Goal: Transaction & Acquisition: Purchase product/service

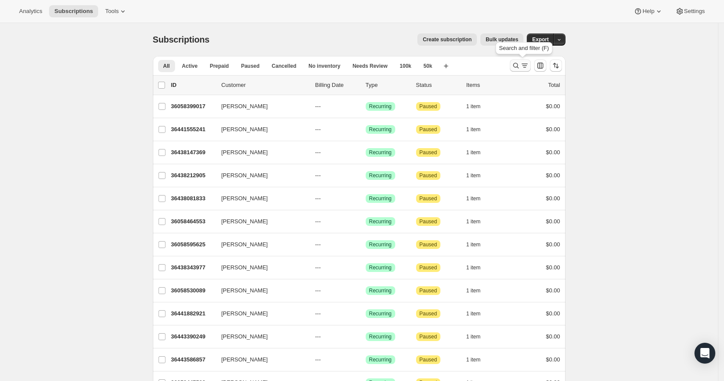
click at [525, 65] on icon "Search and filter results" at bounding box center [524, 65] width 9 height 9
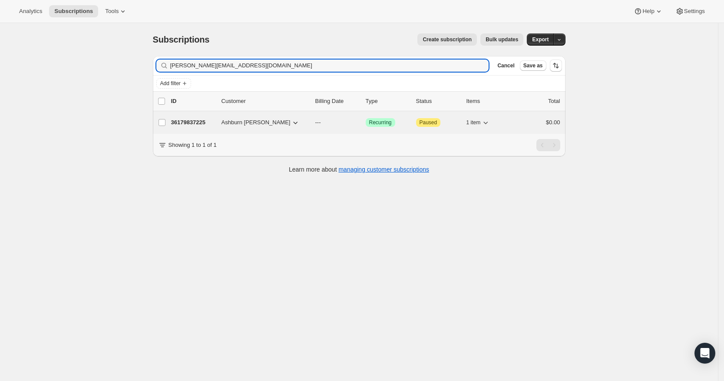
type input "[PERSON_NAME][EMAIL_ADDRESS][DOMAIN_NAME]"
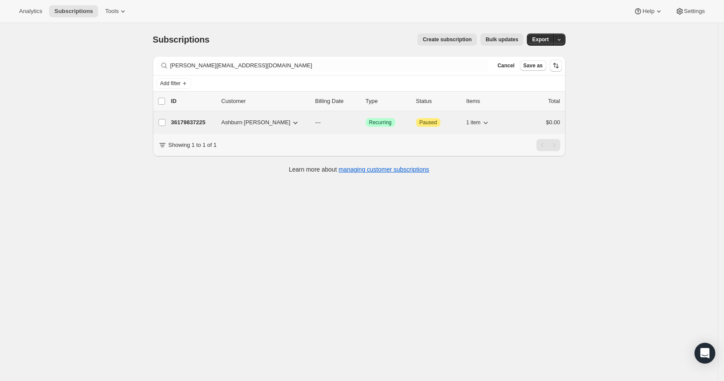
click at [191, 123] on p "36179837225" at bounding box center [192, 122] width 43 height 9
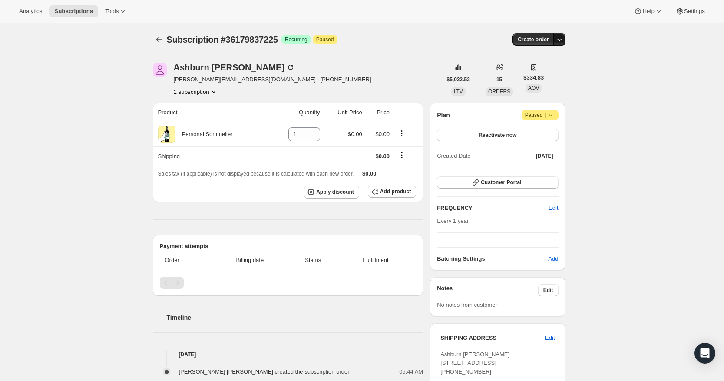
click at [560, 42] on icon "button" at bounding box center [559, 39] width 9 height 9
click at [555, 73] on span "Create custom one-time order" at bounding box center [525, 72] width 75 height 7
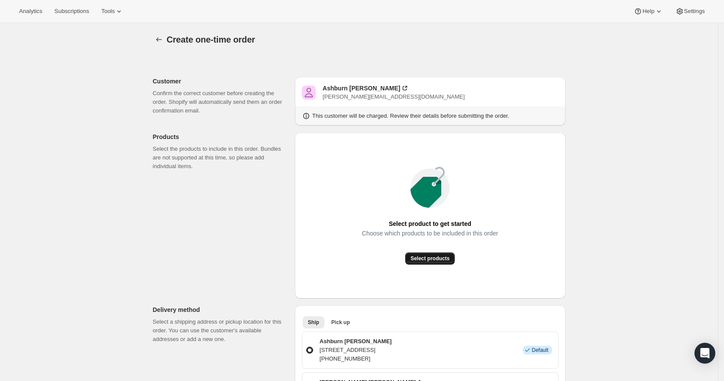
click at [440, 260] on span "Select products" at bounding box center [429, 258] width 39 height 7
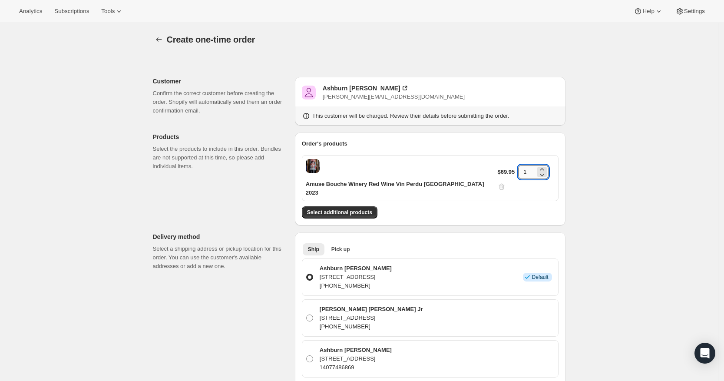
click at [525, 165] on input "1" at bounding box center [526, 172] width 17 height 14
type input "4"
click at [336, 209] on span "Select additional products" at bounding box center [339, 212] width 65 height 7
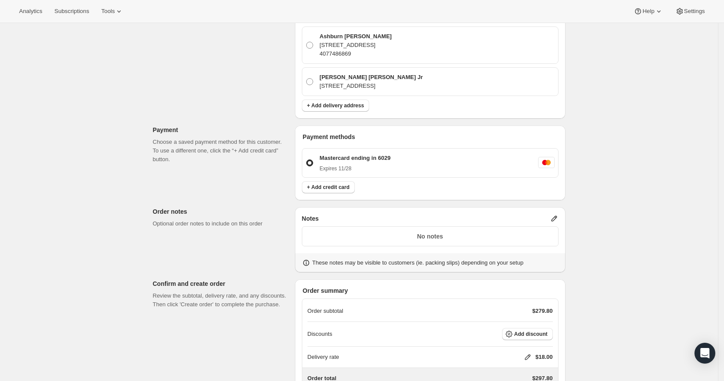
scroll to position [401, 0]
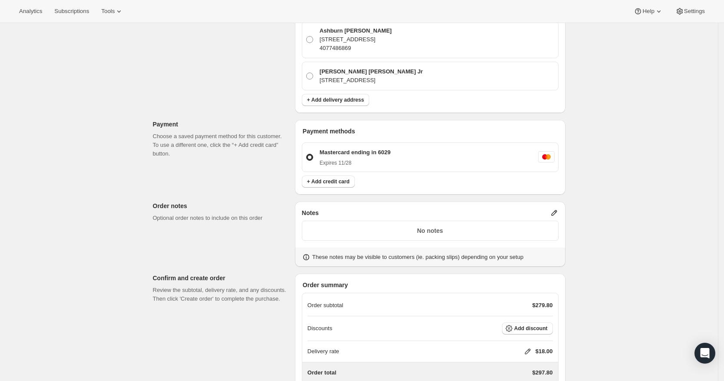
click at [559, 209] on icon at bounding box center [554, 213] width 9 height 9
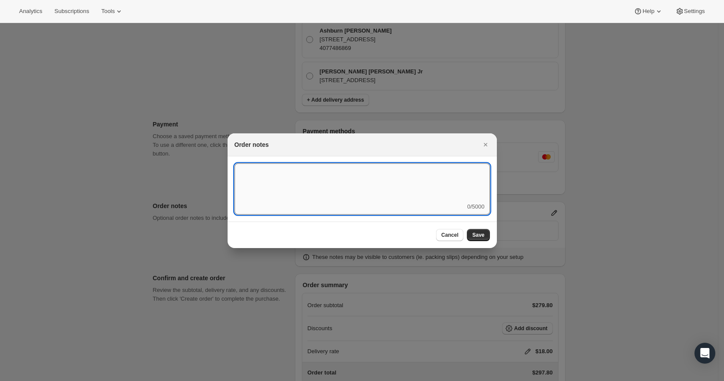
click at [453, 195] on textarea ":rd7:" at bounding box center [362, 182] width 255 height 39
type textarea "Weather HOLD"
click at [483, 236] on span "Save" at bounding box center [478, 235] width 12 height 7
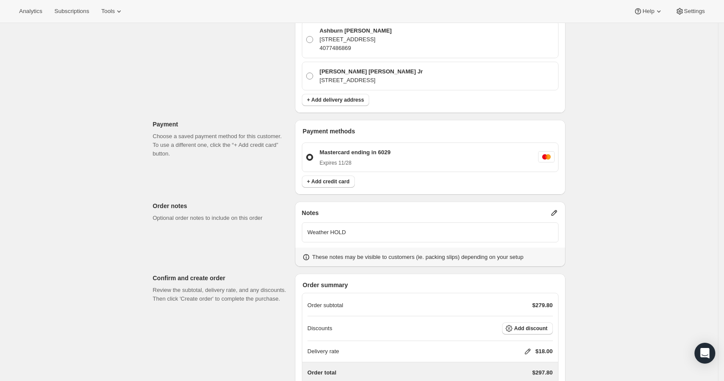
click at [530, 347] on icon at bounding box center [527, 351] width 9 height 9
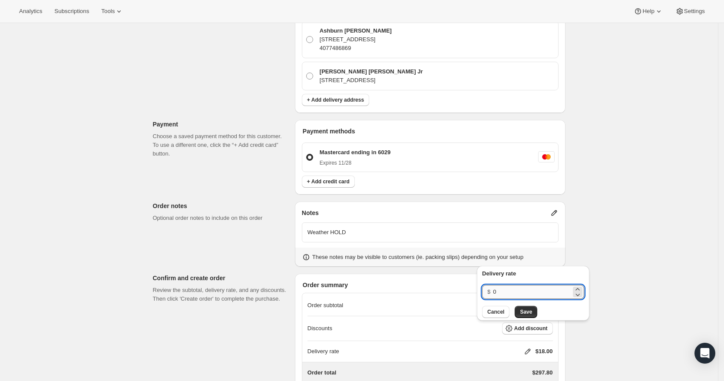
click at [530, 294] on input "0" at bounding box center [532, 292] width 78 height 14
type input "0"
click at [530, 307] on button "Save" at bounding box center [526, 312] width 23 height 12
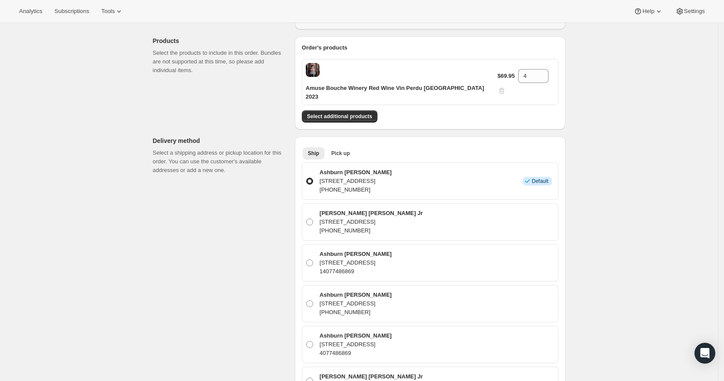
scroll to position [440, 0]
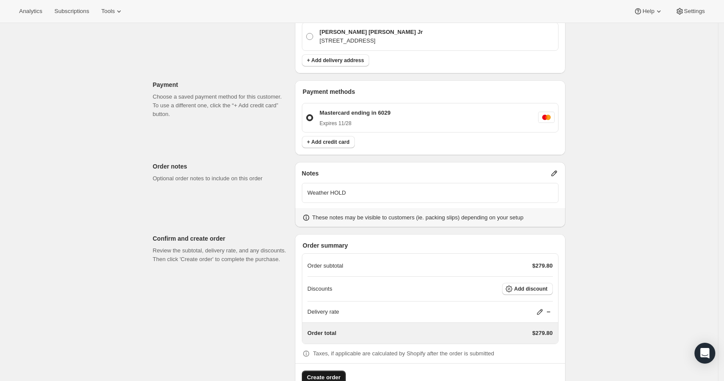
click at [317, 373] on span "Create order" at bounding box center [323, 377] width 33 height 9
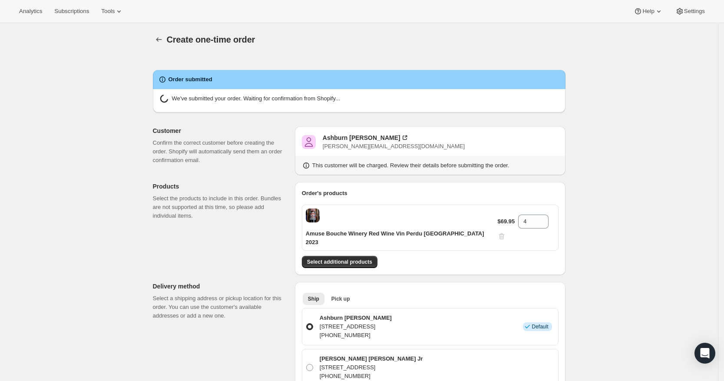
radio input "true"
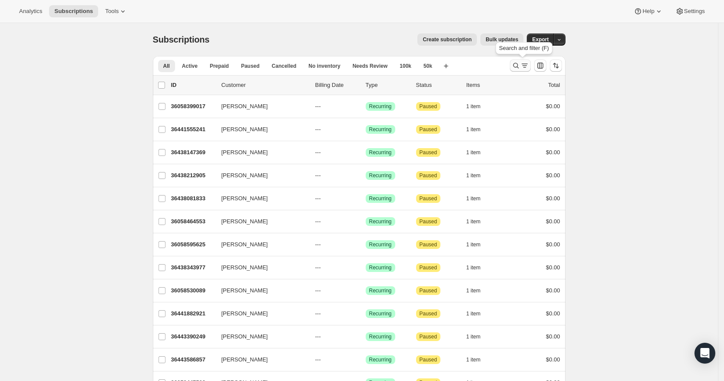
click at [518, 70] on button "Search and filter results" at bounding box center [520, 66] width 21 height 12
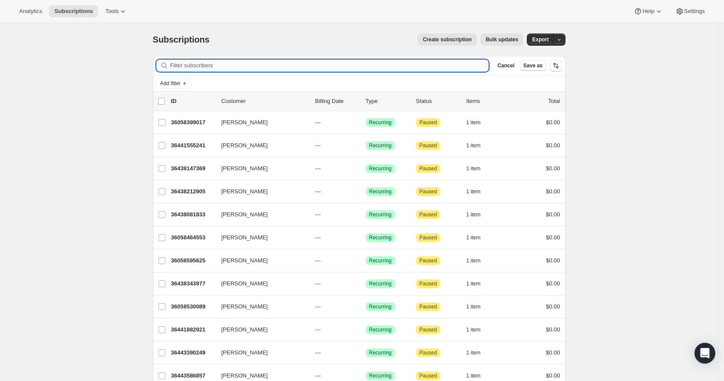
click at [398, 67] on input "Filter subscribers" at bounding box center [329, 66] width 319 height 12
paste input "mrschupp@yahoo.com"
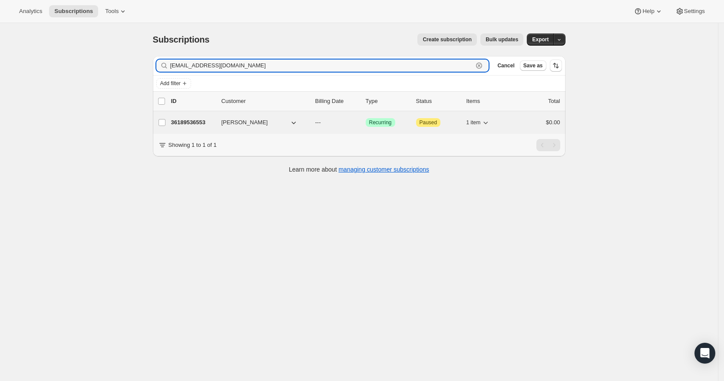
type input "mrschupp@yahoo.com"
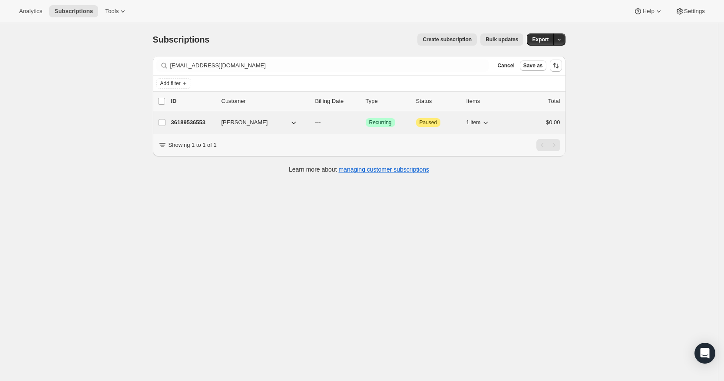
click at [192, 122] on p "36189536553" at bounding box center [192, 122] width 43 height 9
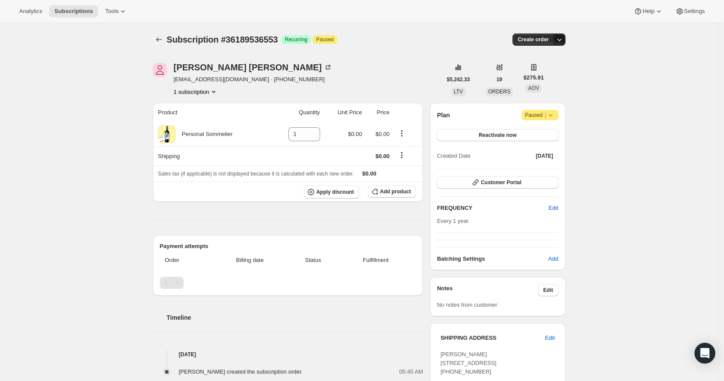
click at [561, 39] on icon "button" at bounding box center [559, 39] width 9 height 9
click at [553, 74] on span "Create custom one-time order" at bounding box center [525, 72] width 75 height 7
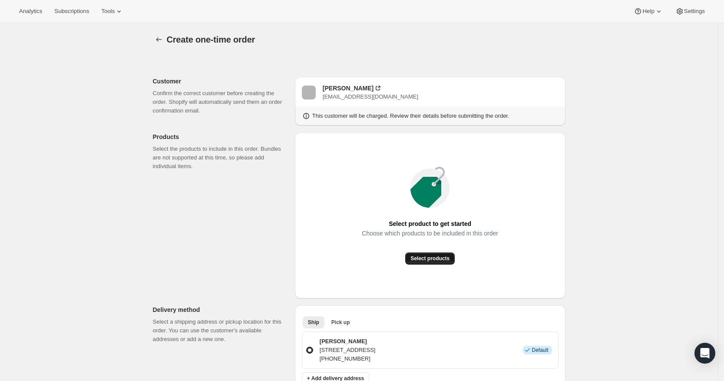
click at [427, 256] on span "Select products" at bounding box center [429, 258] width 39 height 7
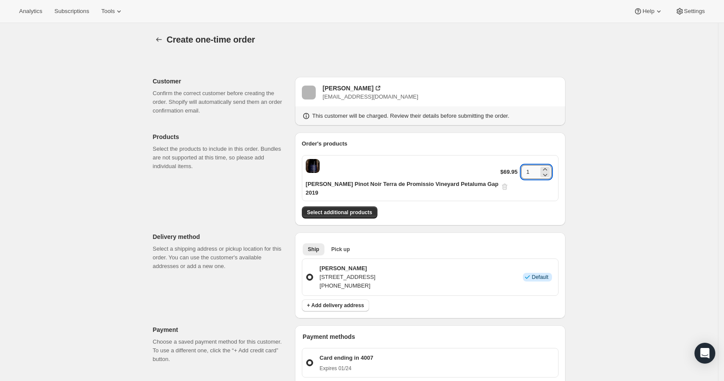
click at [534, 166] on input "1" at bounding box center [529, 172] width 17 height 14
type input "6"
click at [641, 203] on div "Create one-time order. This page is ready Create one-time order Customer Confir…" at bounding box center [359, 340] width 718 height 635
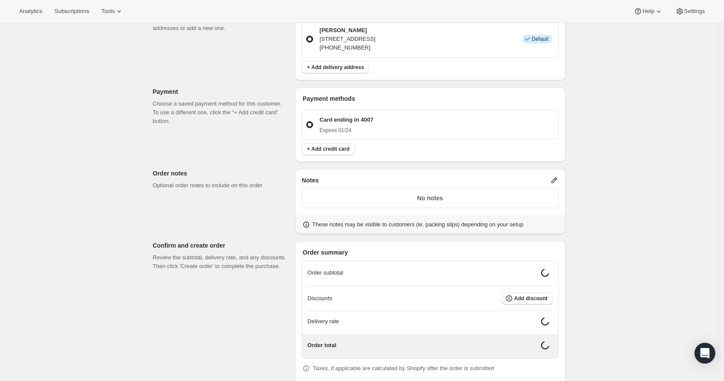
scroll to position [261, 0]
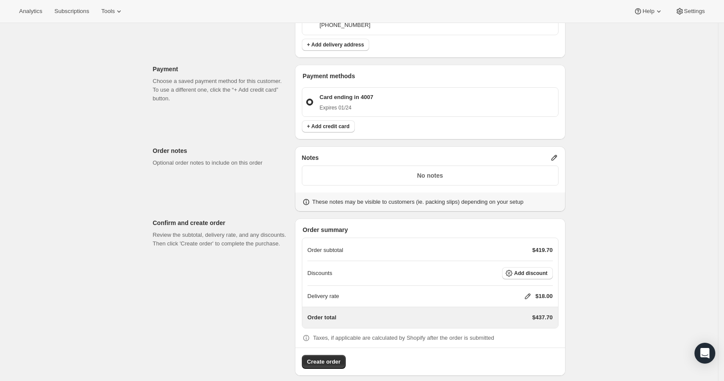
click at [529, 294] on icon at bounding box center [528, 297] width 6 height 6
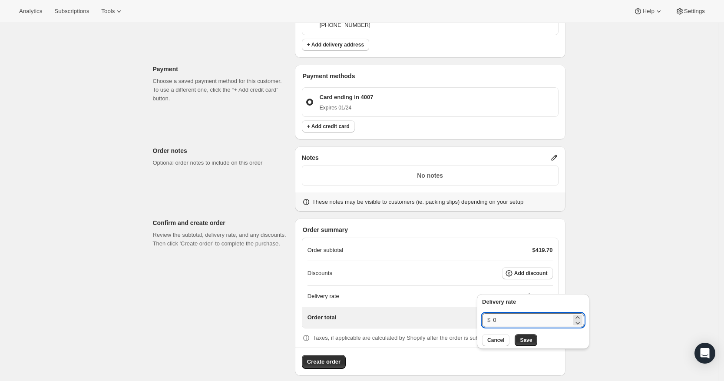
click at [522, 321] on input "0" at bounding box center [532, 320] width 78 height 14
type input "0"
click at [526, 344] on button "Save" at bounding box center [526, 340] width 23 height 12
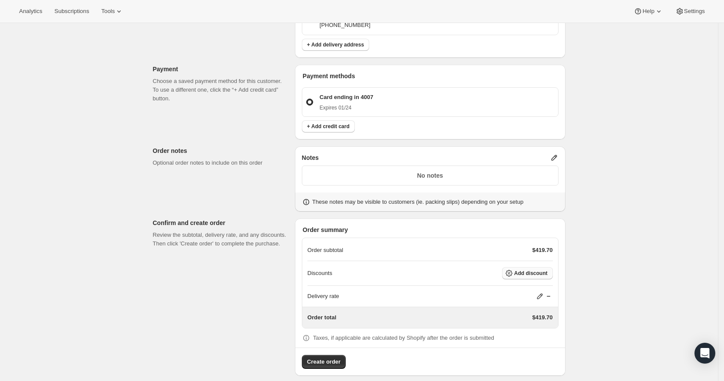
click at [530, 270] on span "Add discount" at bounding box center [530, 273] width 33 height 7
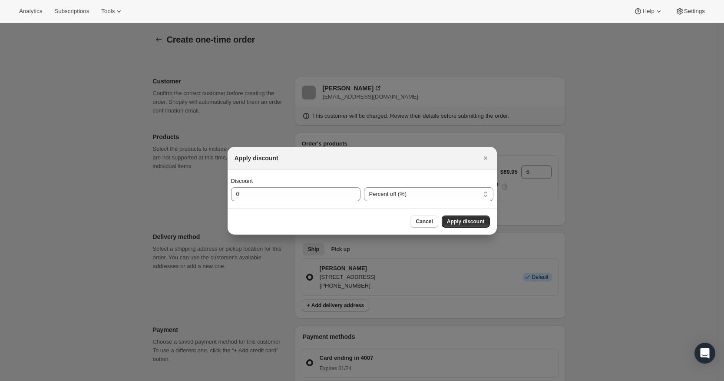
scroll to position [0, 0]
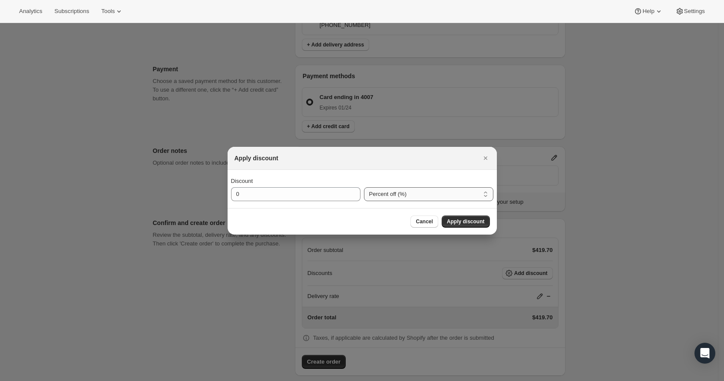
click at [463, 187] on select "Percent off (%) Amount off ($)" at bounding box center [428, 194] width 129 height 14
select select "fixedAmount"
click at [364, 187] on select "Percent off (%) Amount off ($)" at bounding box center [428, 194] width 129 height 14
click at [275, 192] on input "0" at bounding box center [289, 194] width 116 height 14
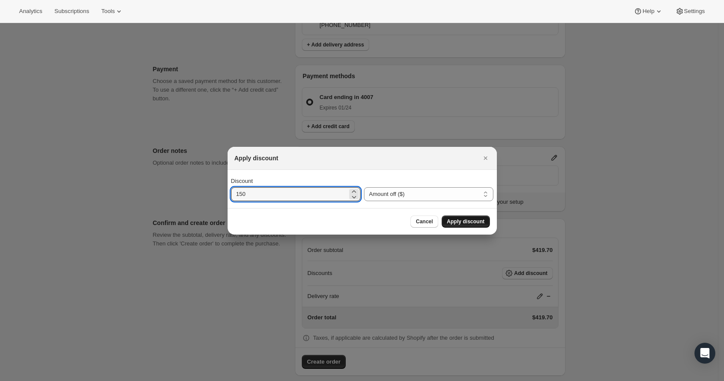
type input "150"
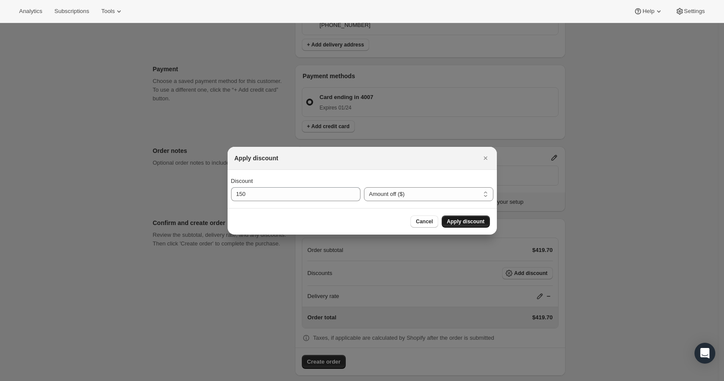
click at [470, 222] on span "Apply discount" at bounding box center [466, 221] width 38 height 7
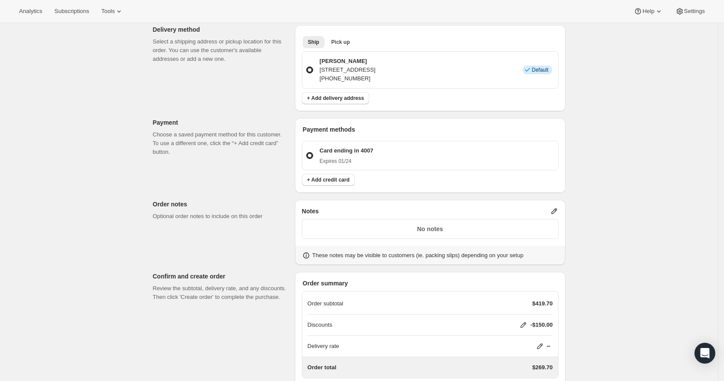
scroll to position [257, 0]
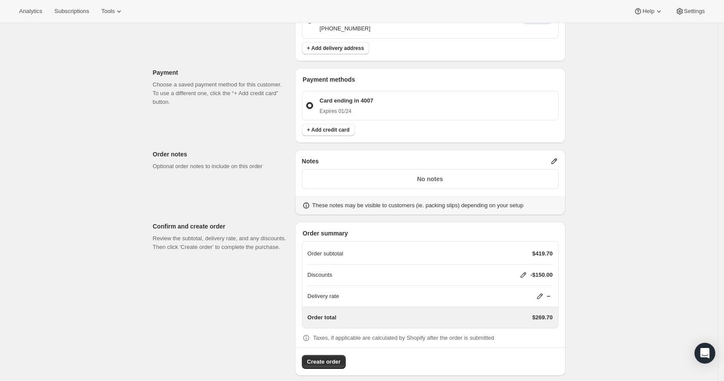
click at [526, 271] on icon at bounding box center [523, 275] width 9 height 9
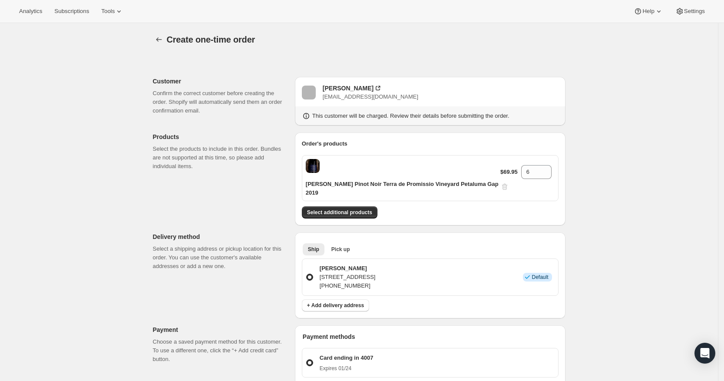
select select "fixedAmount"
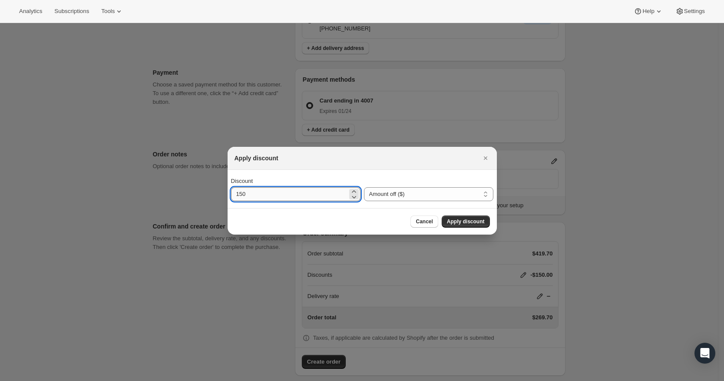
click at [301, 198] on input "150" at bounding box center [289, 194] width 116 height 14
type input "240"
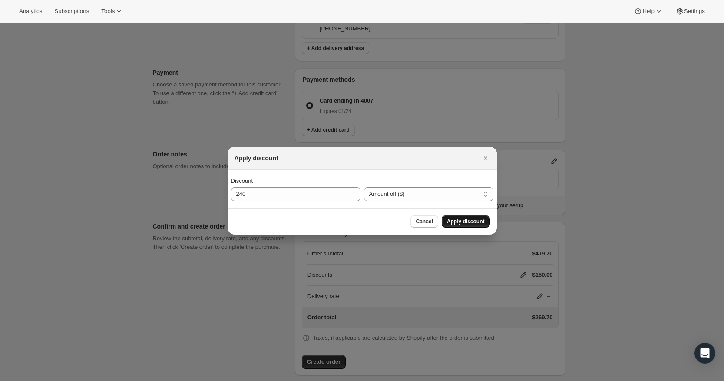
click at [478, 216] on button "Apply discount" at bounding box center [466, 221] width 48 height 12
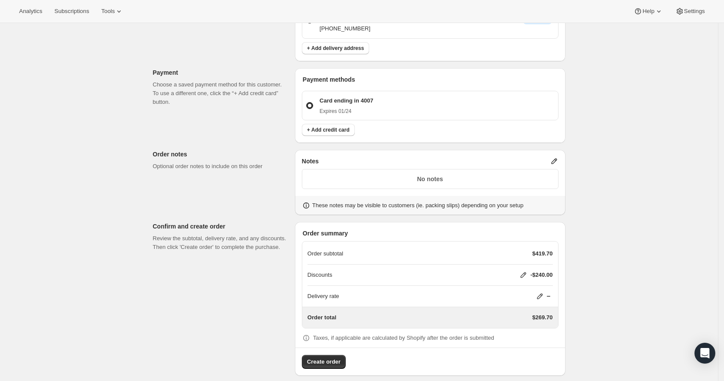
scroll to position [236, 0]
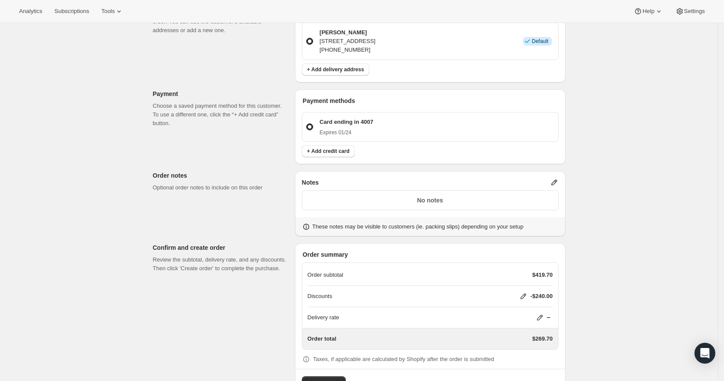
click at [524, 292] on icon at bounding box center [523, 296] width 9 height 9
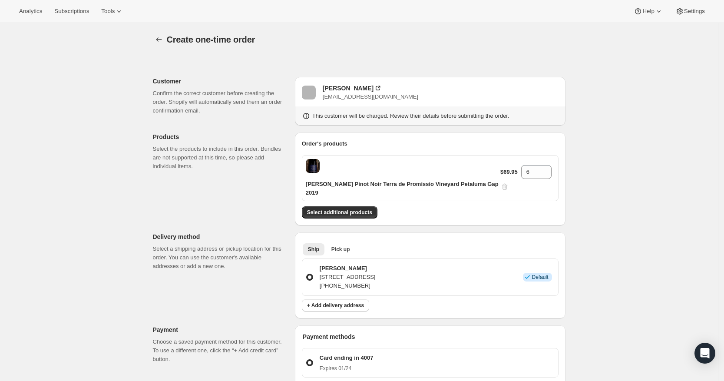
select select "fixedAmount"
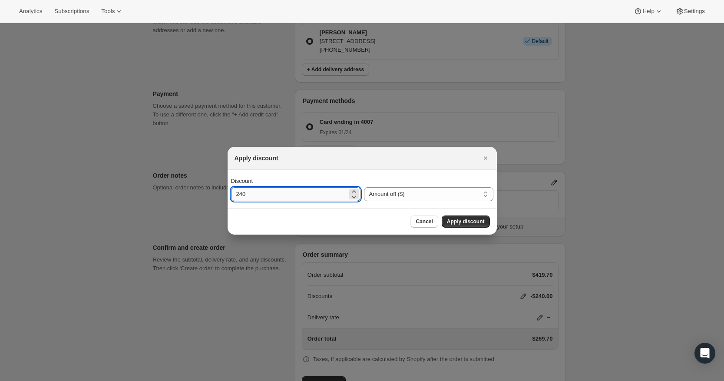
click at [324, 194] on input "240" at bounding box center [289, 194] width 116 height 14
type input "240"
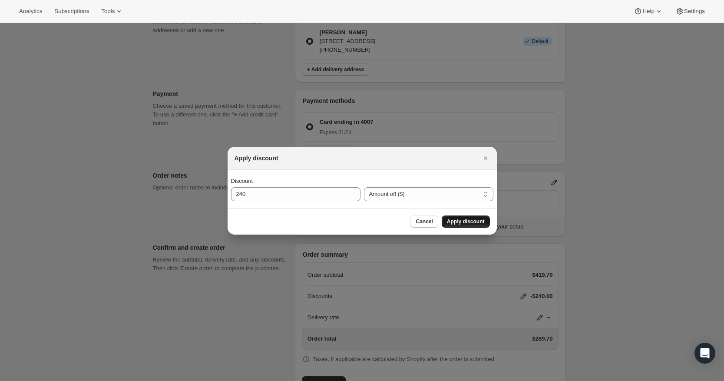
click at [462, 221] on span "Apply discount" at bounding box center [466, 221] width 38 height 7
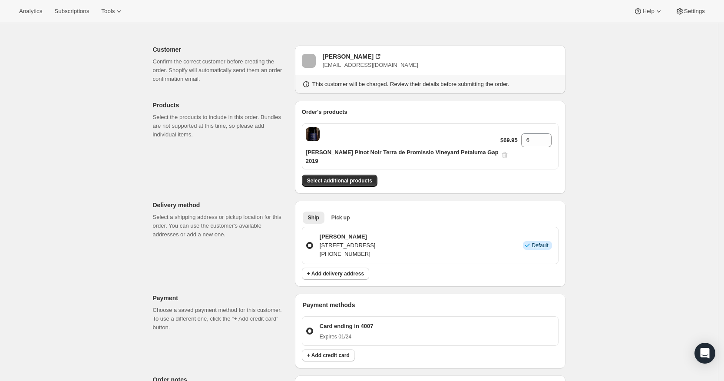
scroll to position [0, 0]
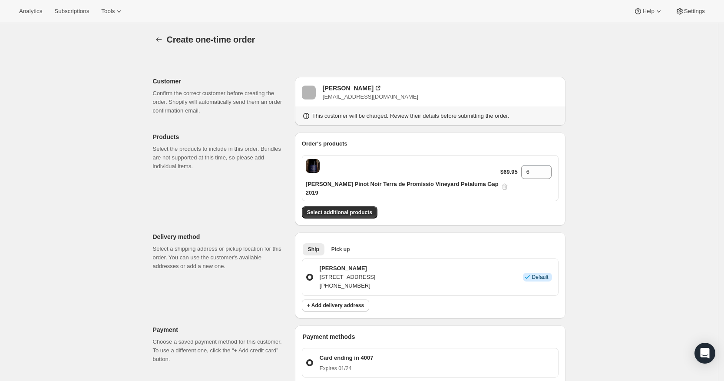
click at [344, 89] on div "Jami Schupp" at bounding box center [348, 88] width 51 height 9
